Goal: Task Accomplishment & Management: Manage account settings

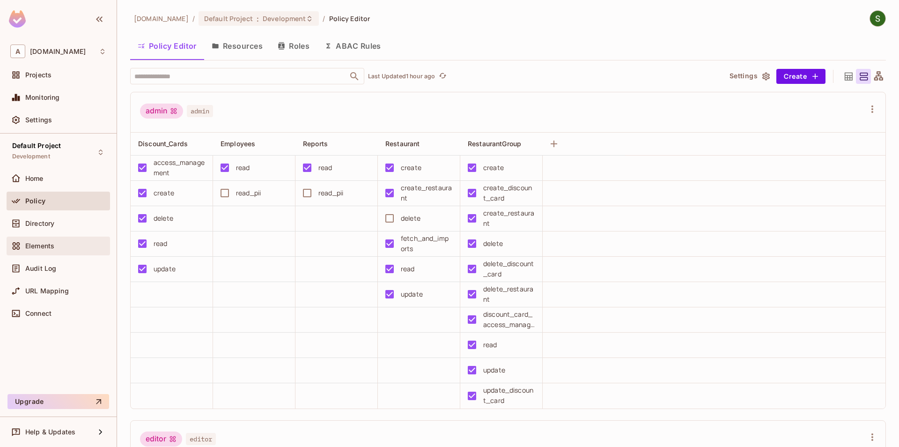
scroll to position [694, 0]
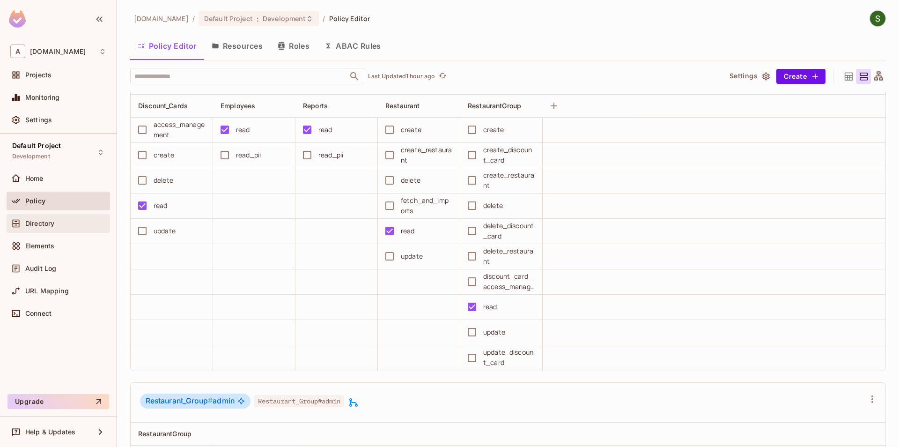
click at [66, 222] on div "Directory" at bounding box center [65, 223] width 81 height 7
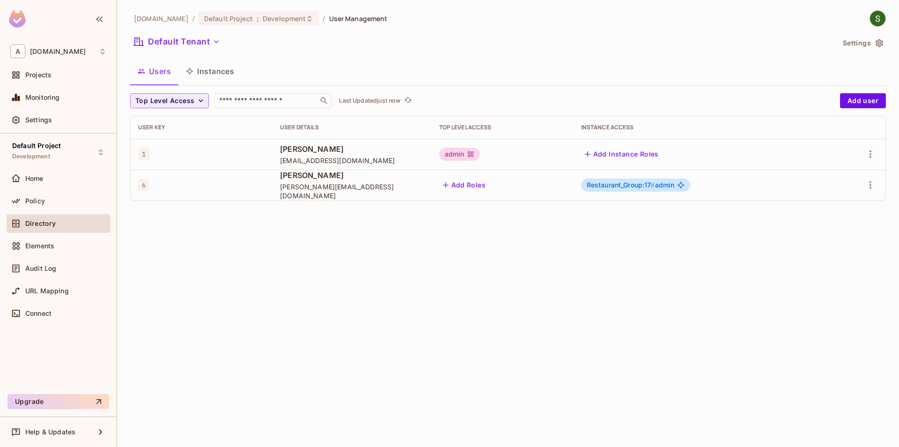
click at [217, 71] on button "Instances" at bounding box center [209, 70] width 63 height 23
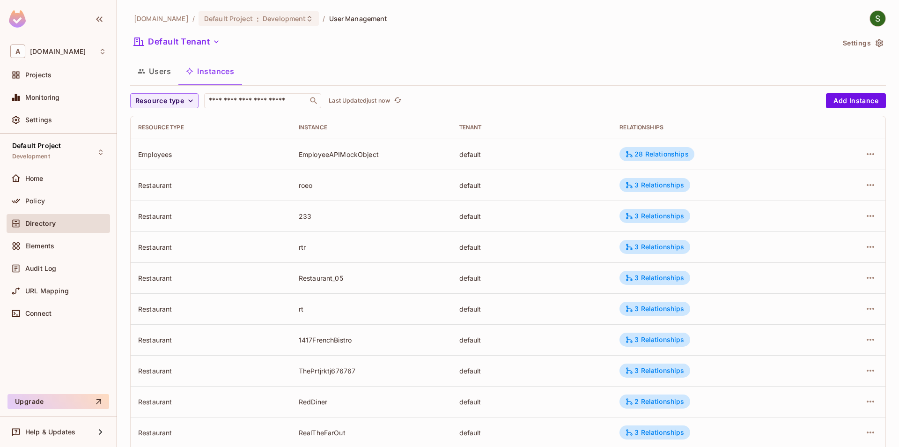
click at [182, 91] on div "[DOMAIN_NAME] / Default Project : Development / User Management Default Tenant …" at bounding box center [508, 325] width 756 height 631
click at [182, 99] on span "Resource type" at bounding box center [159, 101] width 49 height 12
click at [181, 147] on li "RestaurantGroup" at bounding box center [164, 142] width 68 height 20
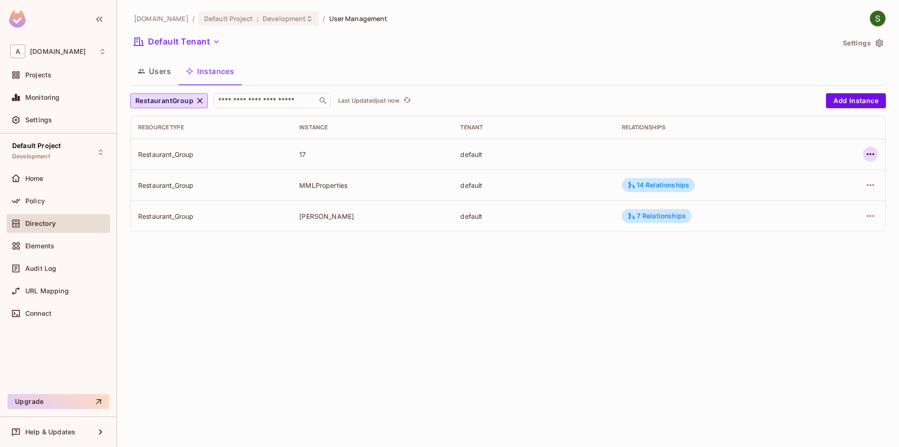
click at [876, 157] on icon "button" at bounding box center [870, 153] width 11 height 11
click at [792, 197] on div "Edit Attributes" at bounding box center [802, 196] width 46 height 9
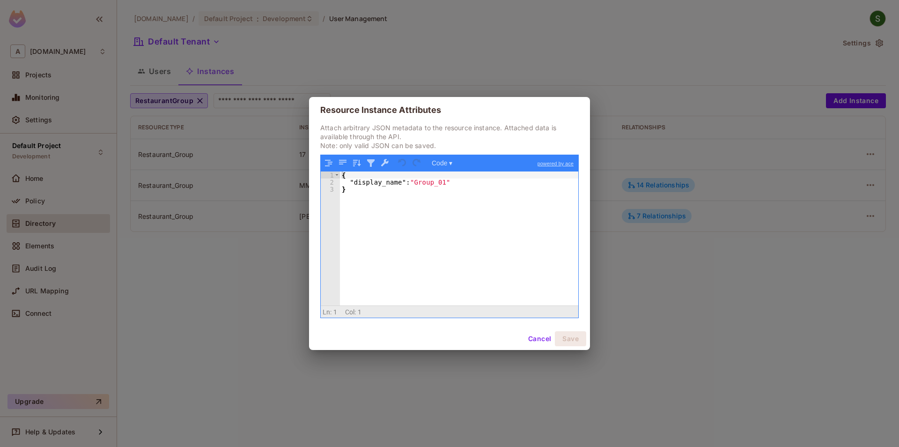
click at [532, 342] on button "Cancel" at bounding box center [540, 338] width 30 height 15
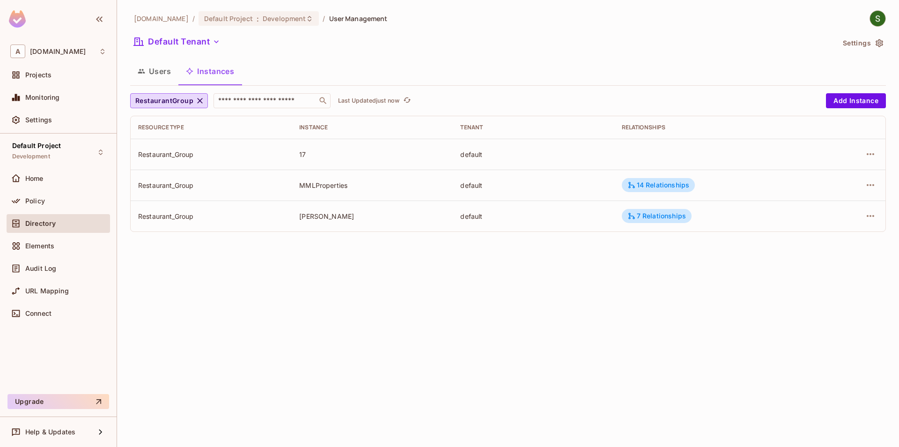
click at [431, 385] on div "Resource Instance Attributes Attach arbitrary JSON metadata to the resource ins…" at bounding box center [449, 223] width 899 height 447
click at [571, 437] on div "[DOMAIN_NAME] / Default Project : Development / User Management Default Tenant …" at bounding box center [508, 223] width 782 height 447
click at [408, 101] on icon "refresh" at bounding box center [407, 100] width 8 height 8
click at [645, 150] on div "1 Relationship" at bounding box center [654, 154] width 65 height 14
click at [718, 242] on div at bounding box center [449, 223] width 899 height 447
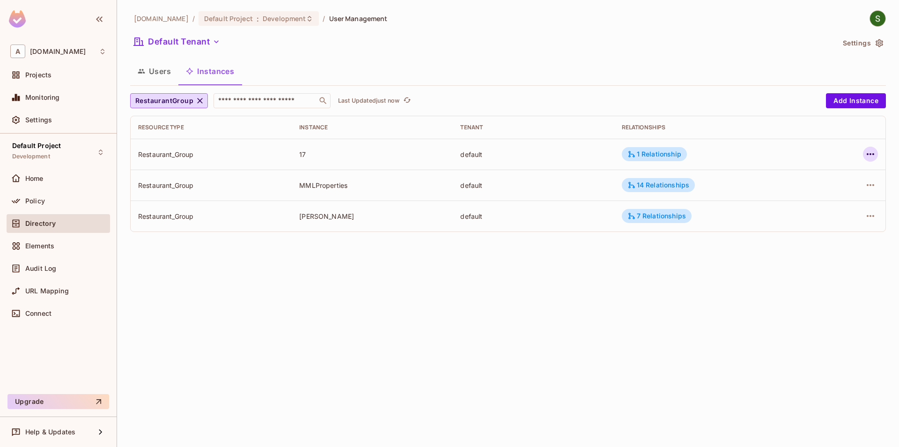
click at [871, 154] on icon "button" at bounding box center [870, 154] width 7 height 2
click at [829, 201] on li "Edit Attributes" at bounding box center [812, 196] width 118 height 21
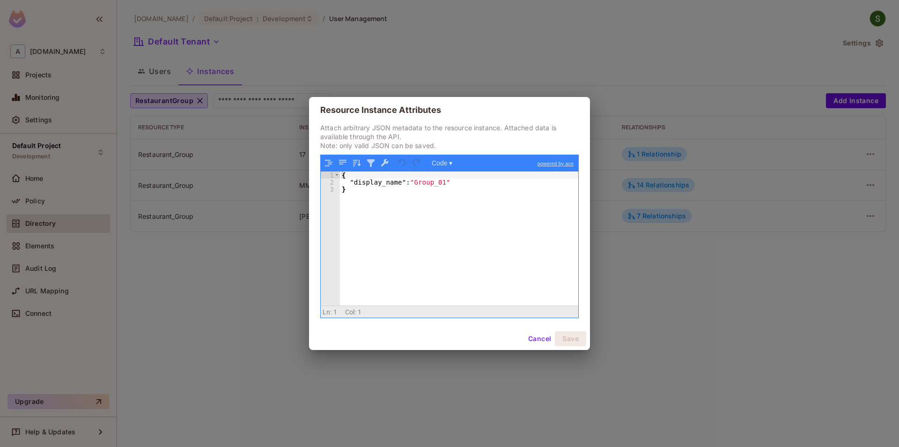
click at [542, 341] on button "Cancel" at bounding box center [540, 338] width 30 height 15
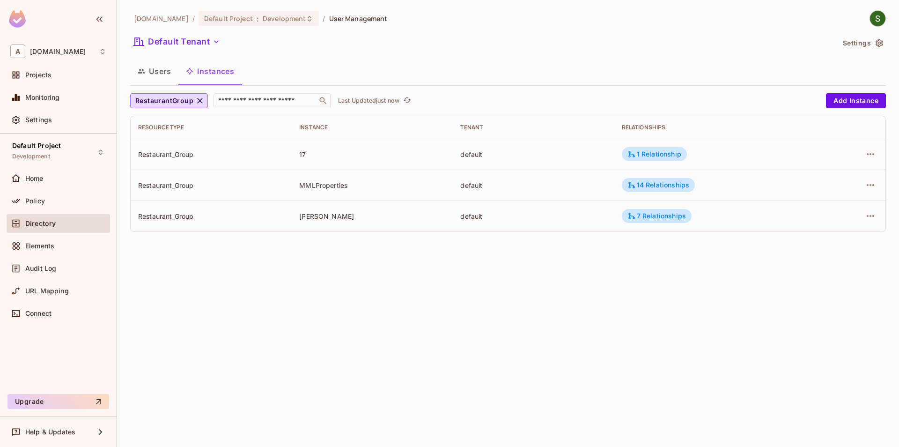
click at [324, 382] on div "[DOMAIN_NAME] / Default Project : Development / User Management Default Tenant …" at bounding box center [508, 223] width 782 height 447
click at [875, 152] on icon "button" at bounding box center [870, 153] width 11 height 11
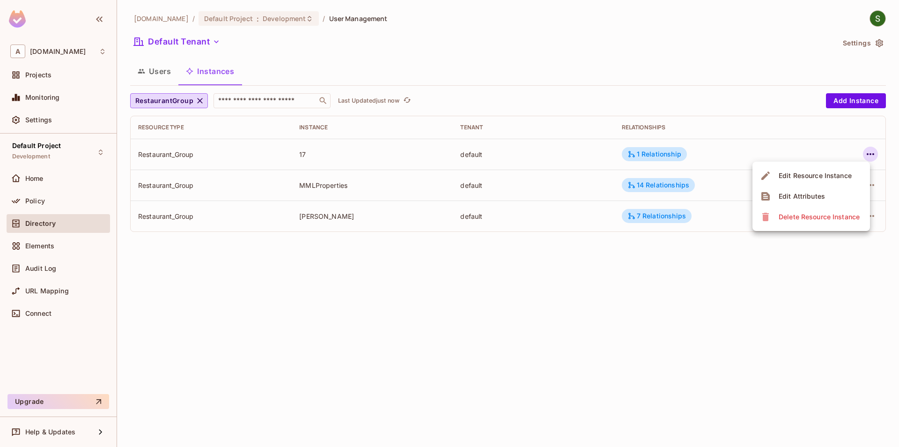
click at [687, 359] on div at bounding box center [449, 223] width 899 height 447
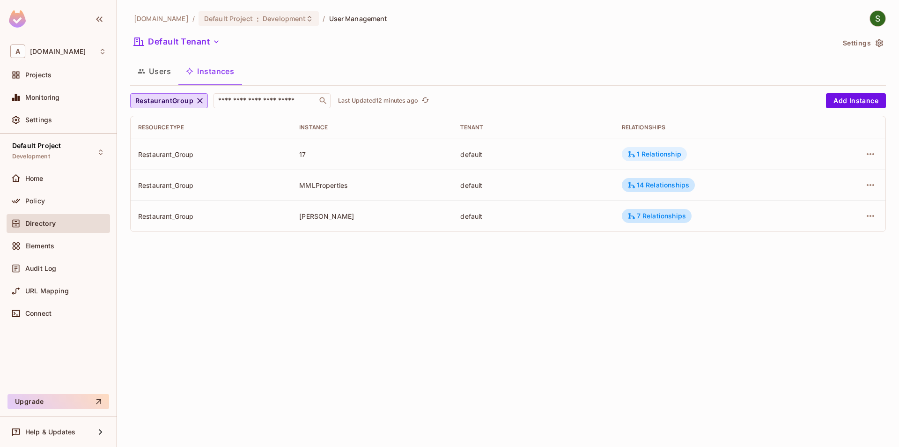
click at [676, 155] on div "1 Relationship" at bounding box center [655, 154] width 54 height 8
click at [682, 289] on div at bounding box center [449, 223] width 899 height 447
click at [661, 156] on div "1 Relationship" at bounding box center [655, 154] width 54 height 8
click at [747, 234] on div at bounding box center [449, 223] width 899 height 447
click at [448, 321] on div "[DOMAIN_NAME] / Default Project : Development / User Management Default Tenant …" at bounding box center [508, 223] width 782 height 447
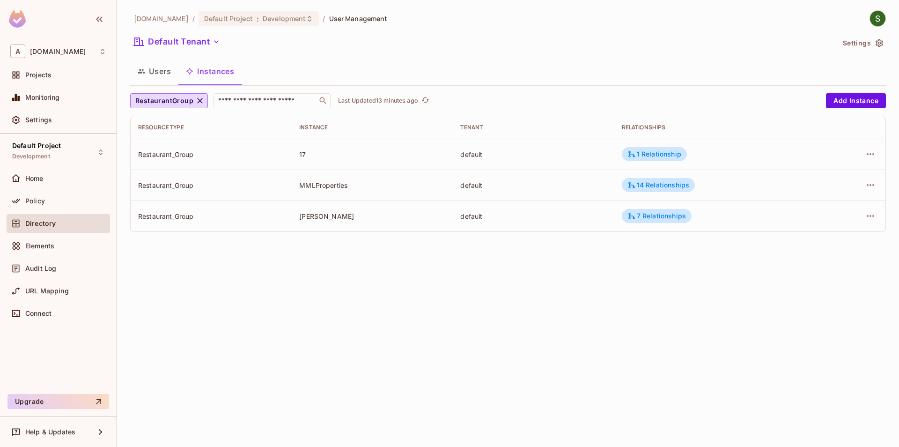
click at [434, 320] on div "[DOMAIN_NAME] / Default Project : Development / User Management Default Tenant …" at bounding box center [508, 223] width 782 height 447
click at [637, 159] on div "1 Relationship" at bounding box center [654, 154] width 65 height 14
click at [584, 230] on div at bounding box center [449, 223] width 899 height 447
click at [608, 286] on div "[DOMAIN_NAME] / Default Project : Development / User Management Default Tenant …" at bounding box center [508, 223] width 782 height 447
click at [533, 338] on div "[DOMAIN_NAME] / Default Project : Development / User Management Default Tenant …" at bounding box center [508, 223] width 782 height 447
